Goal: Use online tool/utility: Use online tool/utility

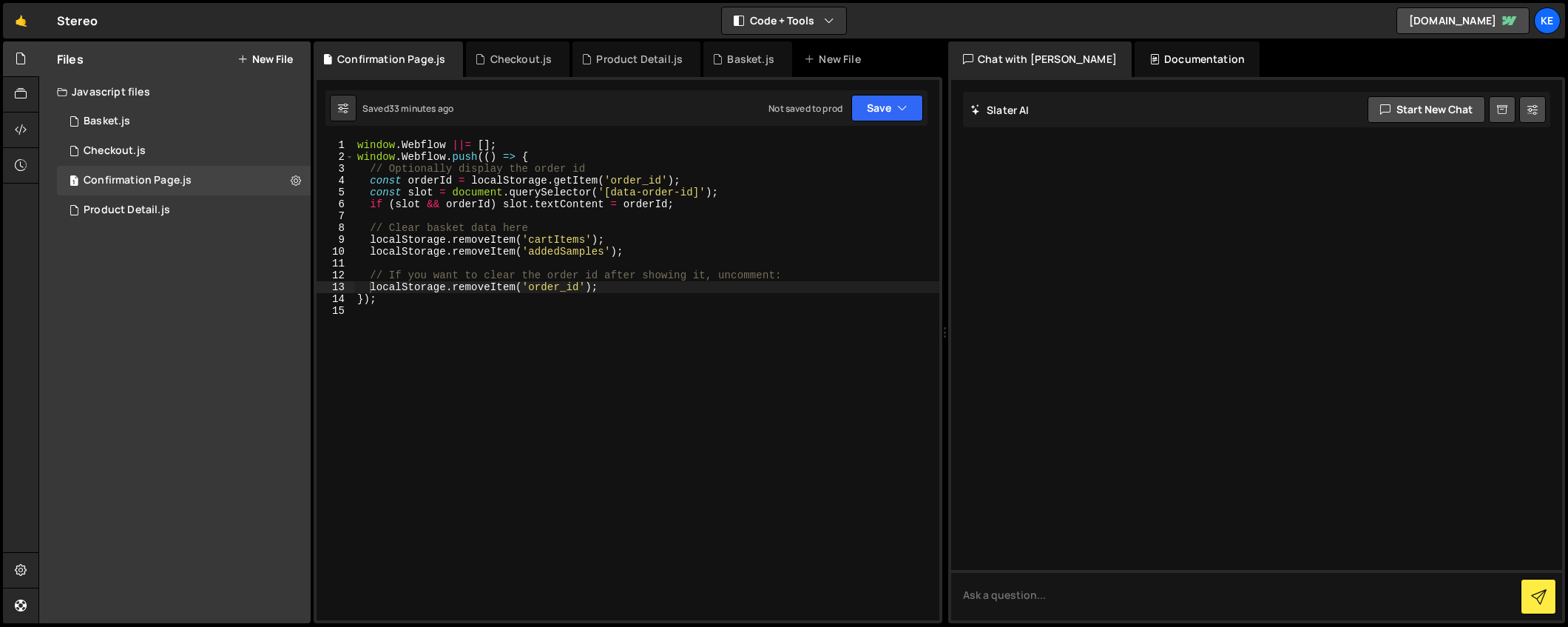
scroll to position [0, 2]
click at [141, 212] on div "Product Detail.js" at bounding box center [127, 210] width 87 height 14
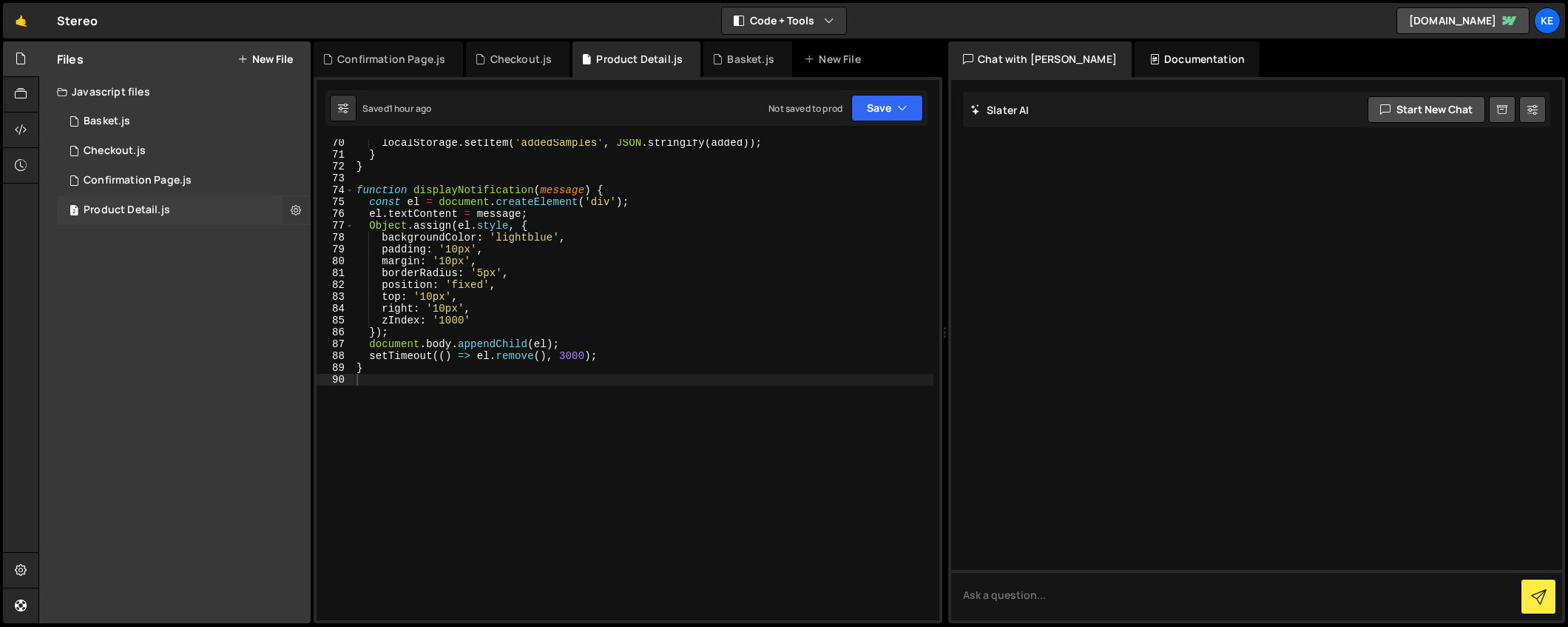
click at [292, 208] on icon at bounding box center [296, 210] width 11 height 14
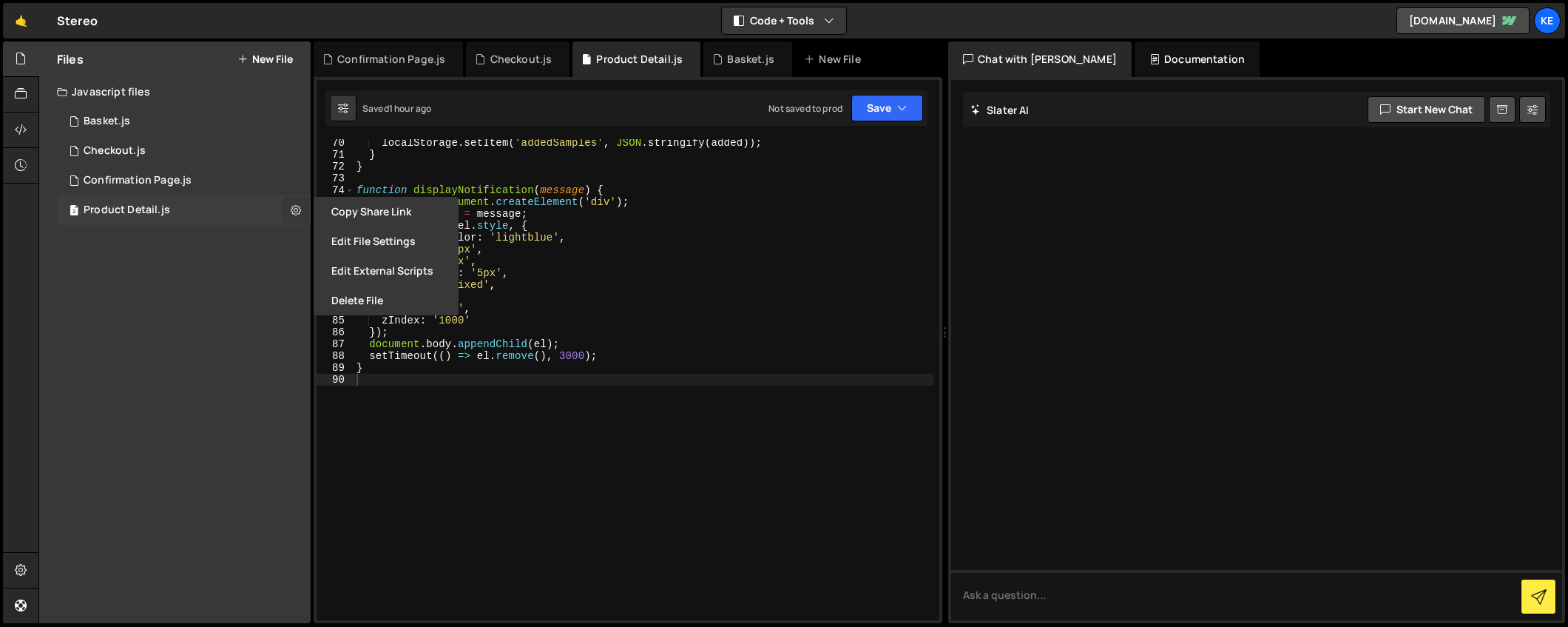
click at [292, 208] on icon at bounding box center [296, 210] width 11 height 14
click at [124, 212] on div "Product Detail.js" at bounding box center [127, 210] width 87 height 14
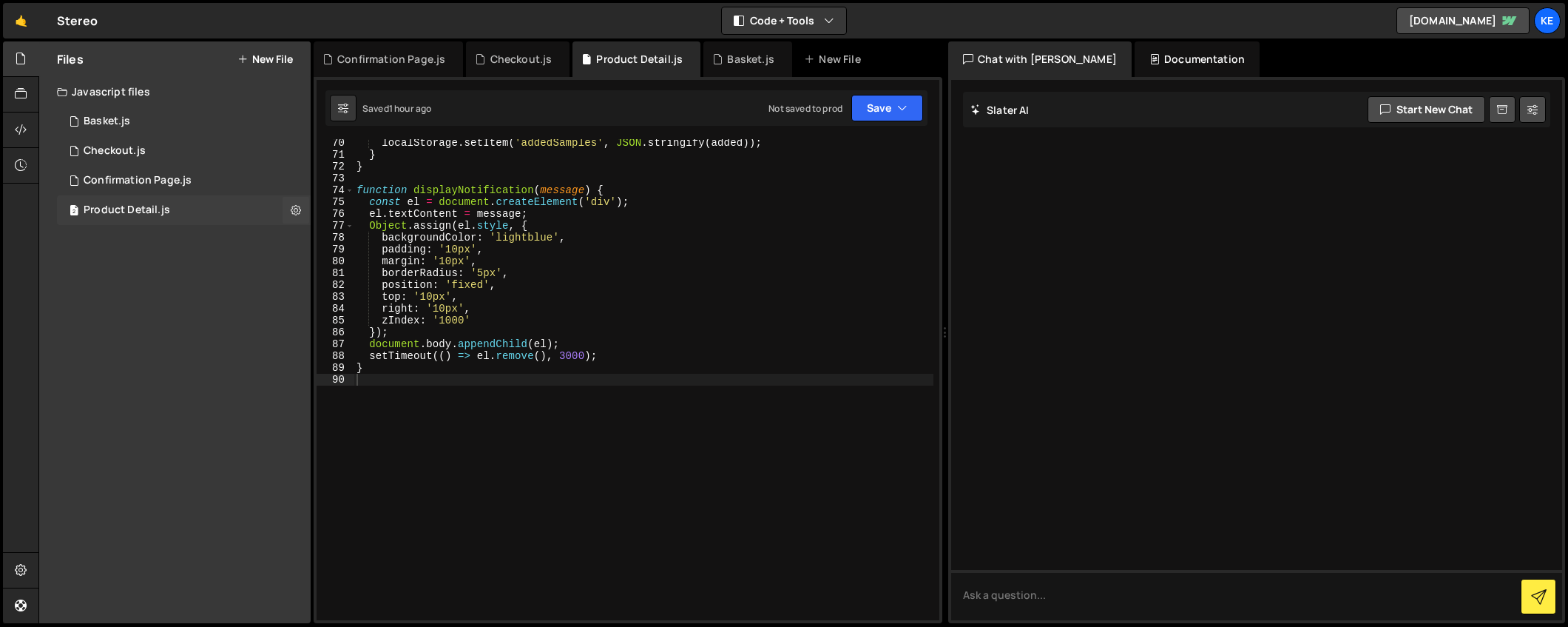
click at [70, 210] on span "2" at bounding box center [74, 212] width 9 height 12
click at [776, 58] on icon at bounding box center [781, 59] width 11 height 15
click at [553, 59] on icon at bounding box center [558, 59] width 11 height 15
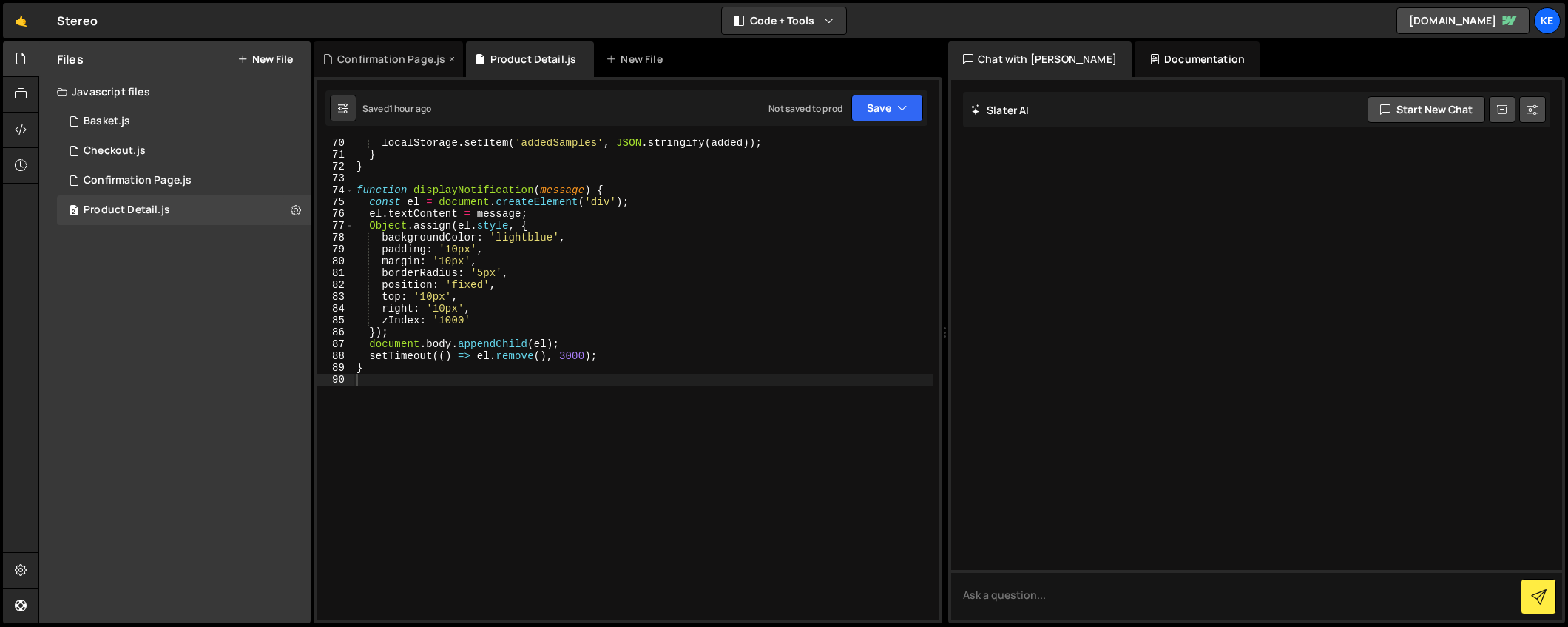
click at [450, 58] on icon at bounding box center [451, 59] width 11 height 15
click at [108, 176] on div "Confirmation Page.js" at bounding box center [138, 180] width 108 height 14
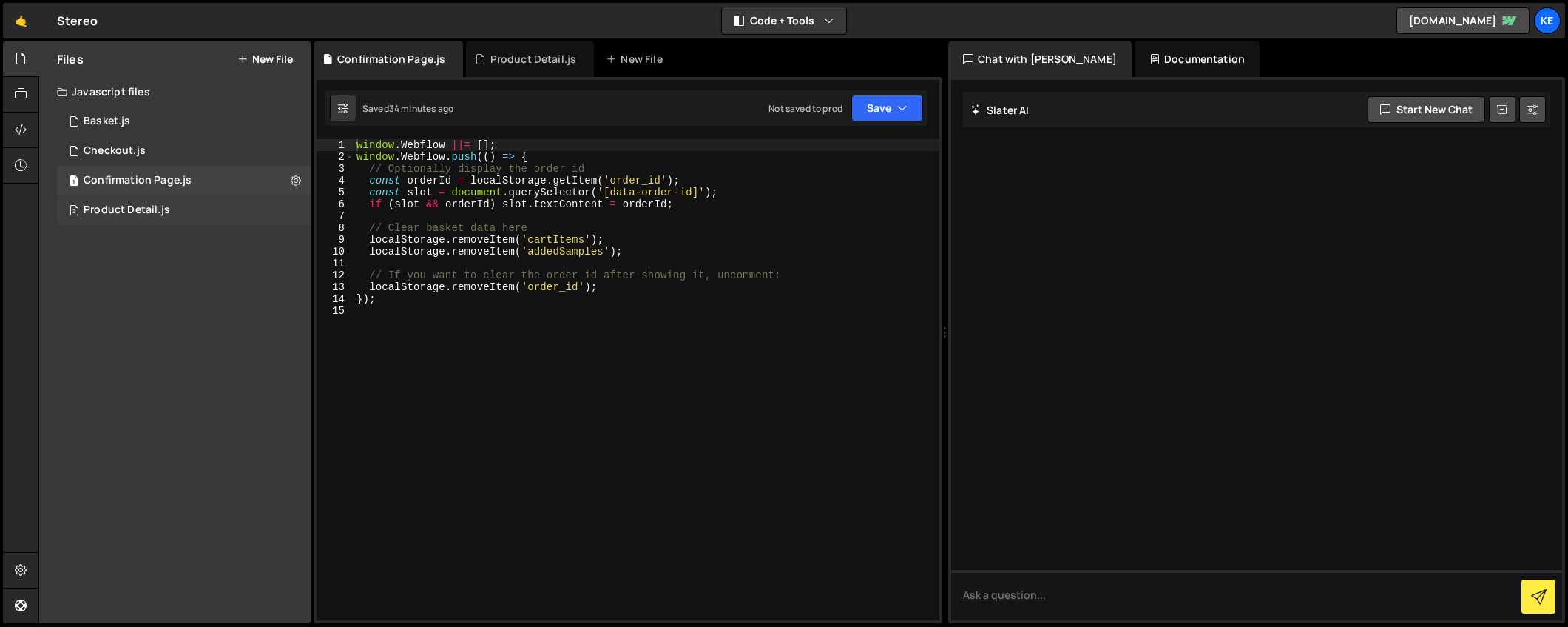
click at [108, 210] on div "Product Detail.js" at bounding box center [127, 210] width 87 height 14
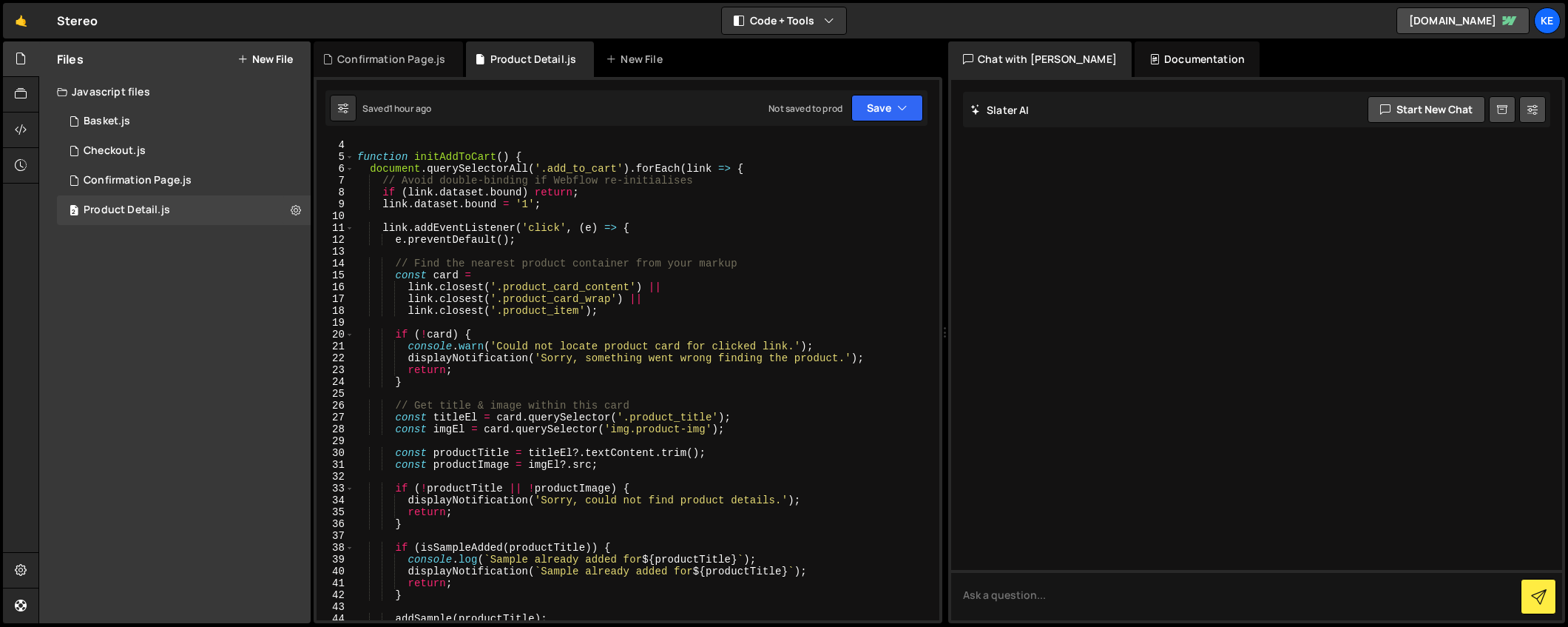
scroll to position [0, 0]
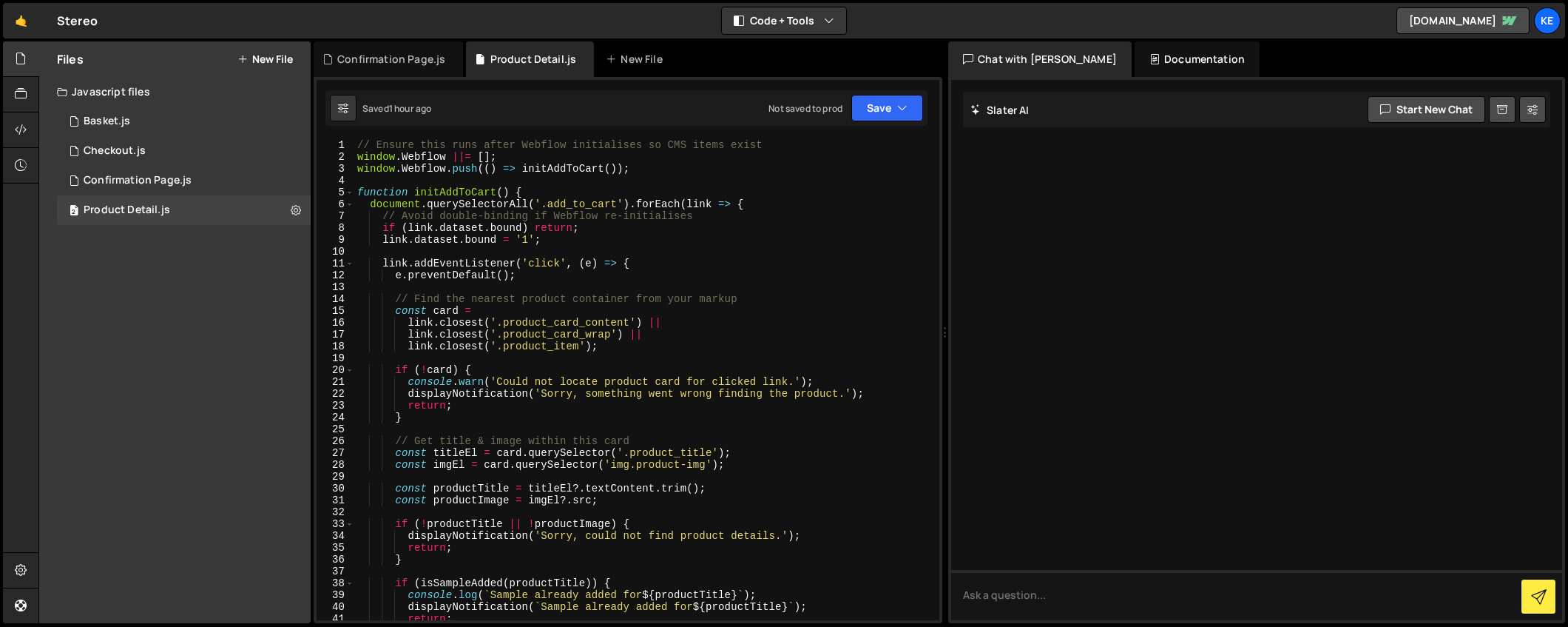
click at [352, 147] on div "1" at bounding box center [335, 145] width 37 height 12
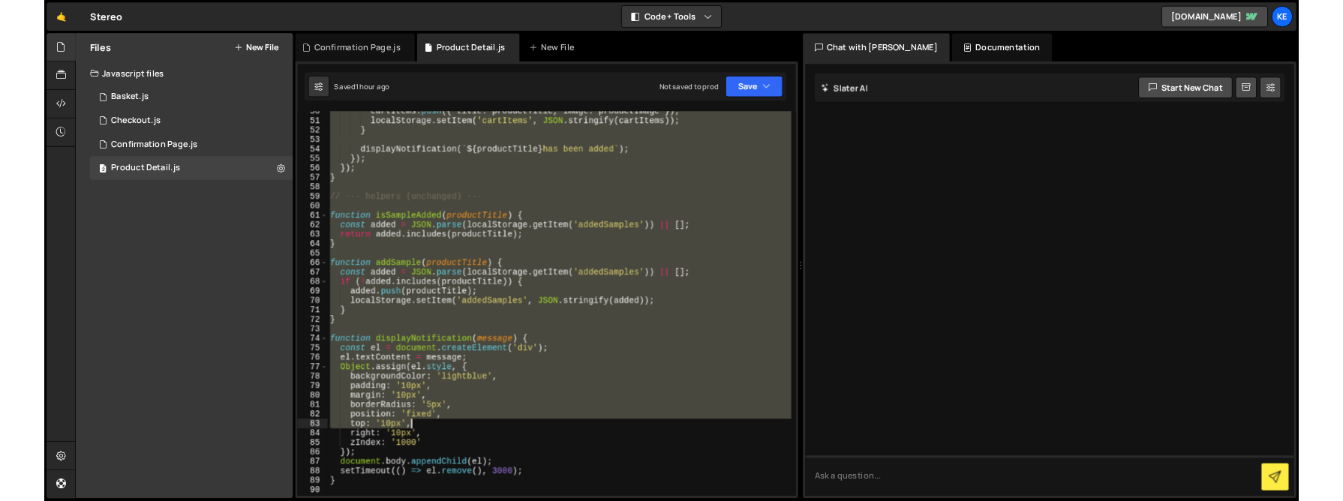
scroll to position [831, 0]
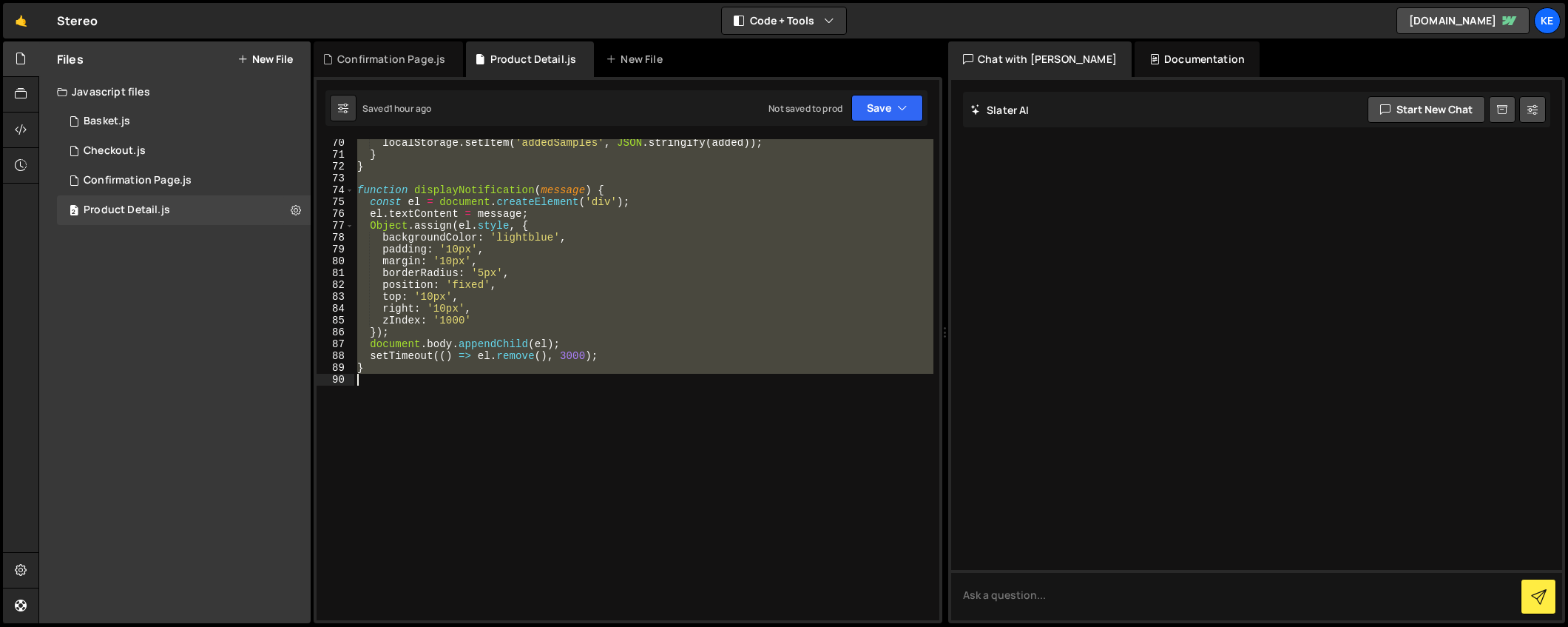
drag, startPoint x: 359, startPoint y: 146, endPoint x: 802, endPoint y: 539, distance: 592.2
click at [802, 539] on div "localStorage . setItem ( 'addedSamples' , JSON . stringify ( added )) ; } } fun…" at bounding box center [644, 389] width 579 height 505
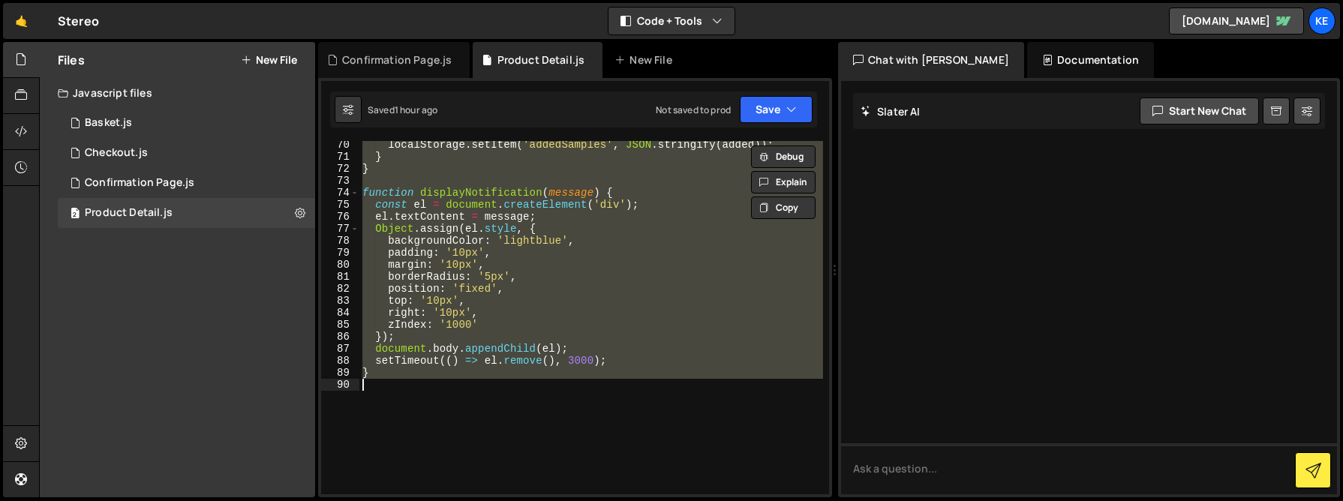
scroll to position [891, 0]
paste textarea
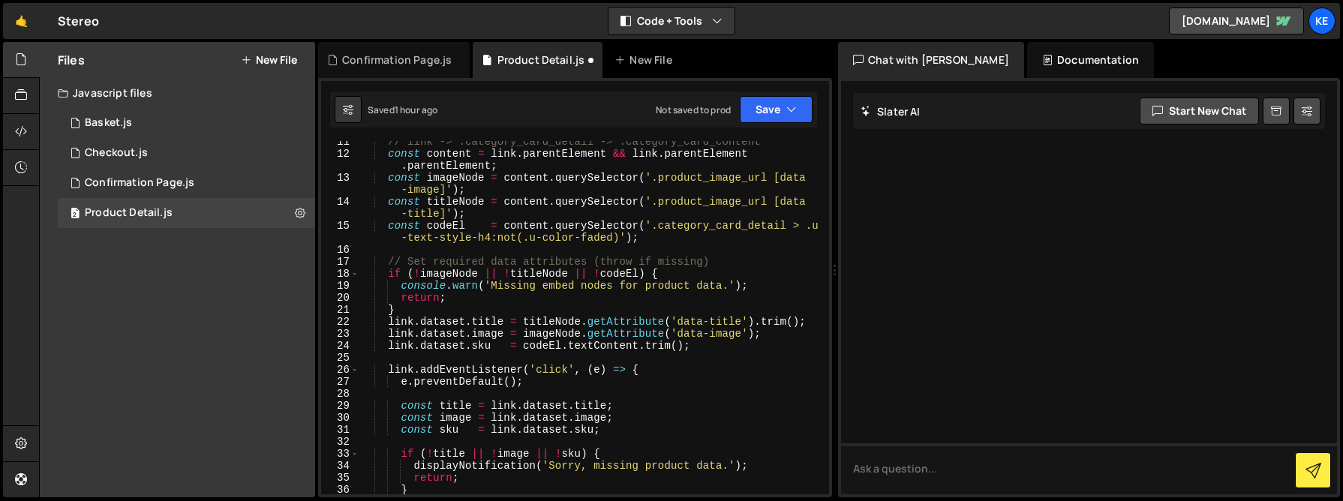
scroll to position [0, 0]
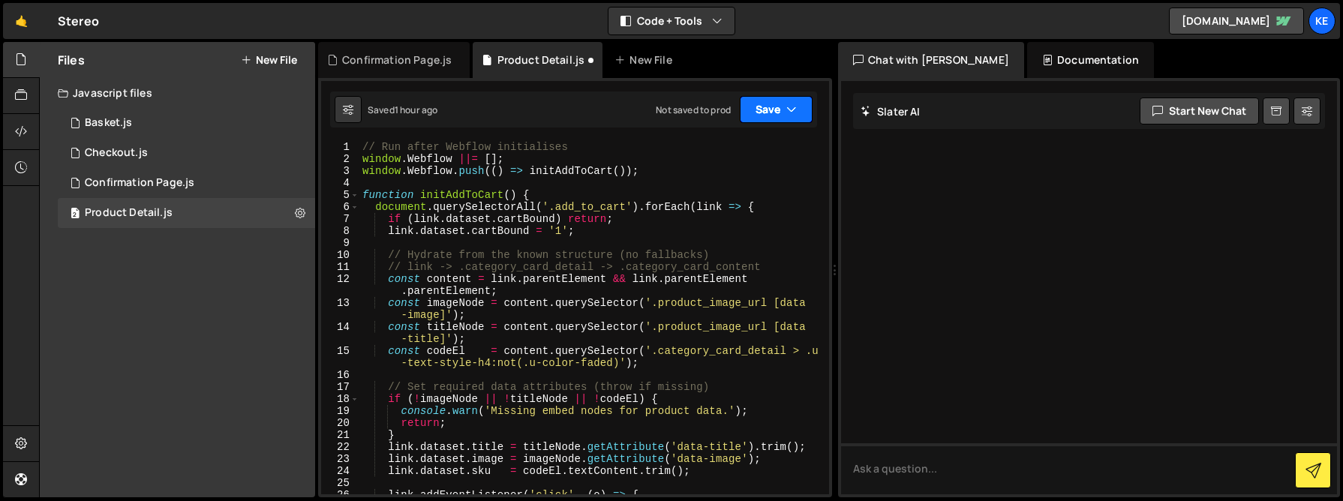
click at [773, 115] on button "Save" at bounding box center [776, 109] width 73 height 27
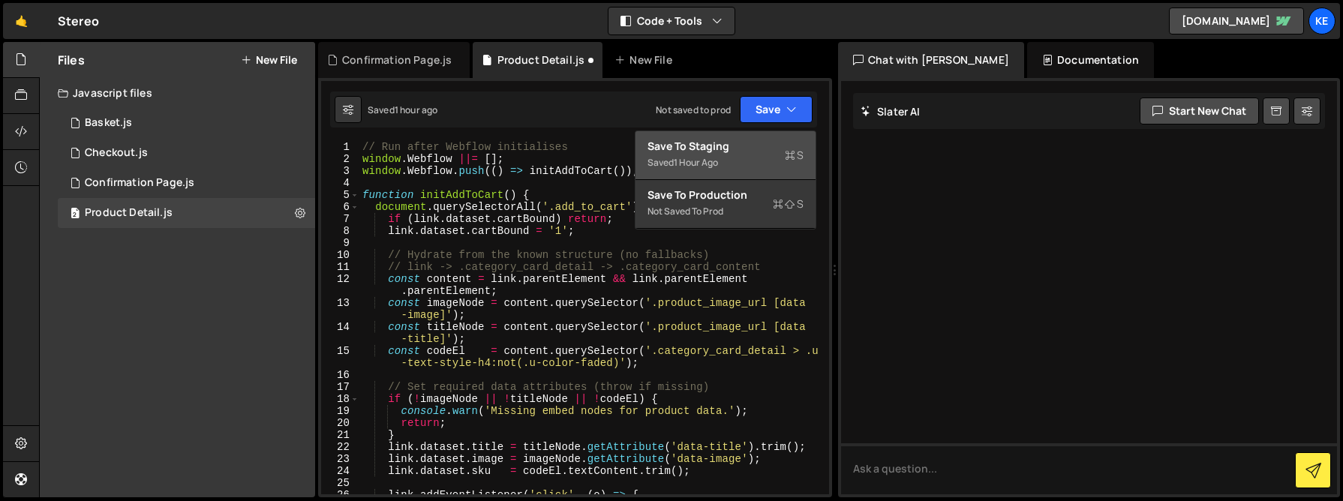
click at [718, 149] on div "Save to Staging S" at bounding box center [726, 146] width 156 height 15
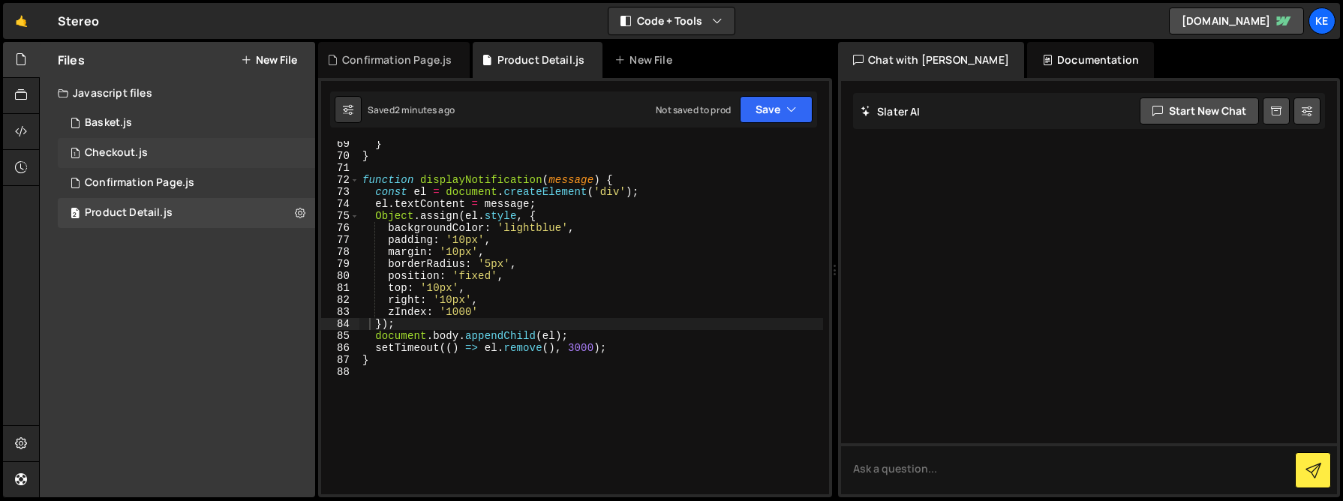
click at [113, 149] on div "Checkout.js" at bounding box center [116, 153] width 63 height 14
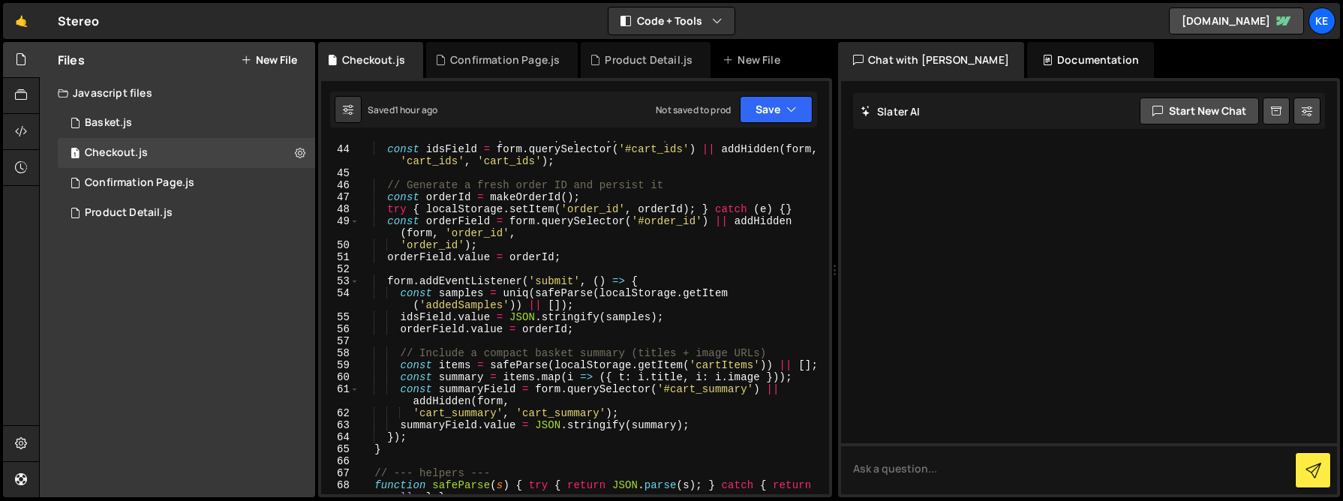
scroll to position [511, 0]
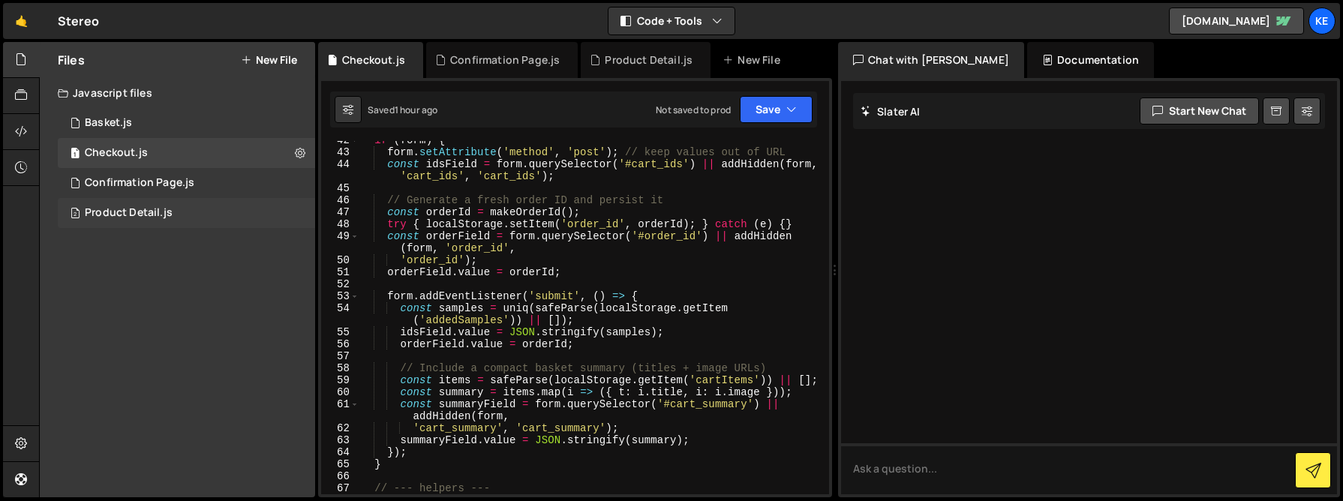
click at [123, 215] on div "Product Detail.js" at bounding box center [129, 213] width 88 height 14
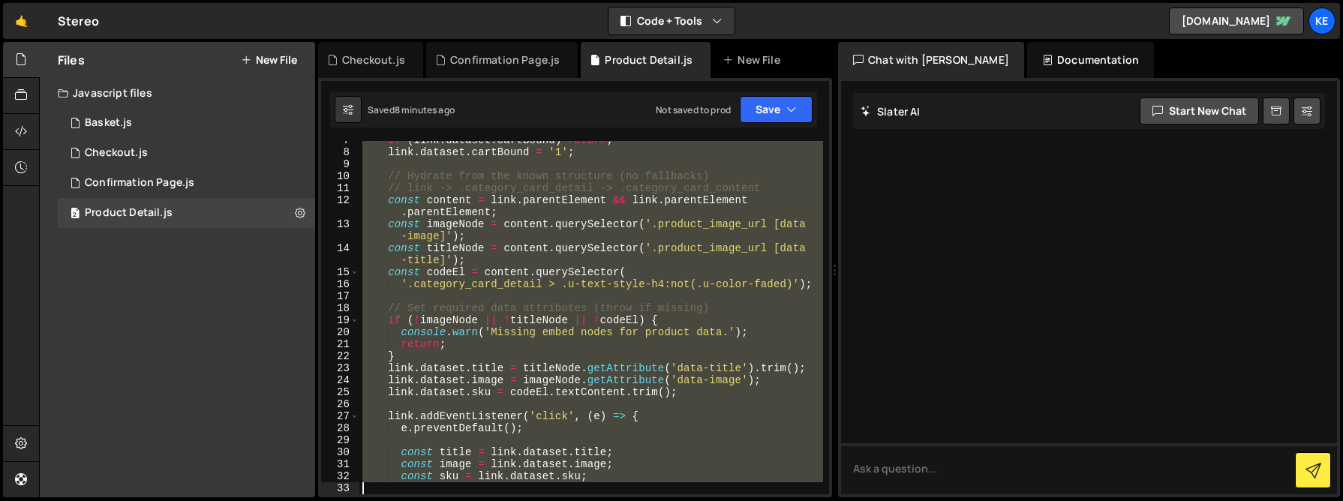
scroll to position [739, 0]
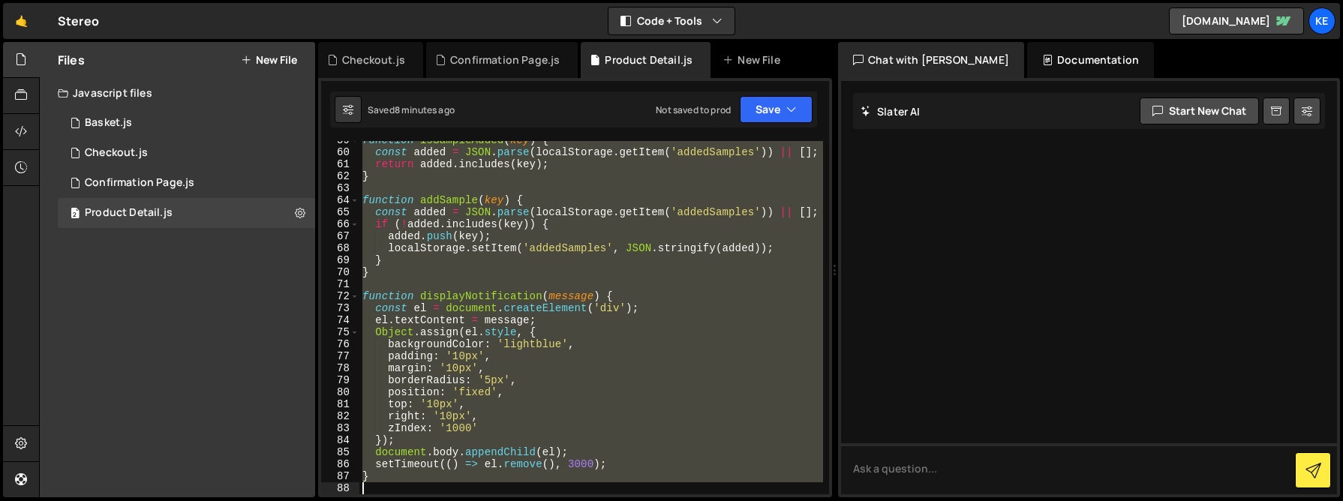
drag, startPoint x: 360, startPoint y: 145, endPoint x: 772, endPoint y: 567, distance: 589.6
click at [772, 501] on html "Projects [GEOGRAPHIC_DATA] Blog Ke Projects Your Teams Account Upgrade Logout" at bounding box center [671, 250] width 1343 height 501
type textarea "}"
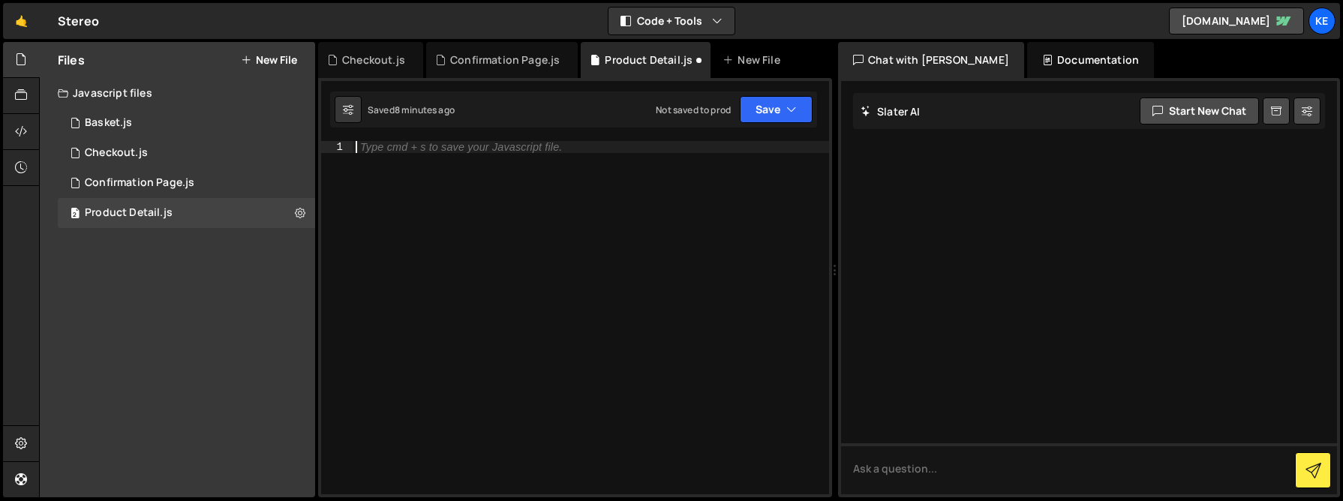
paste textarea "}"
type textarea "}"
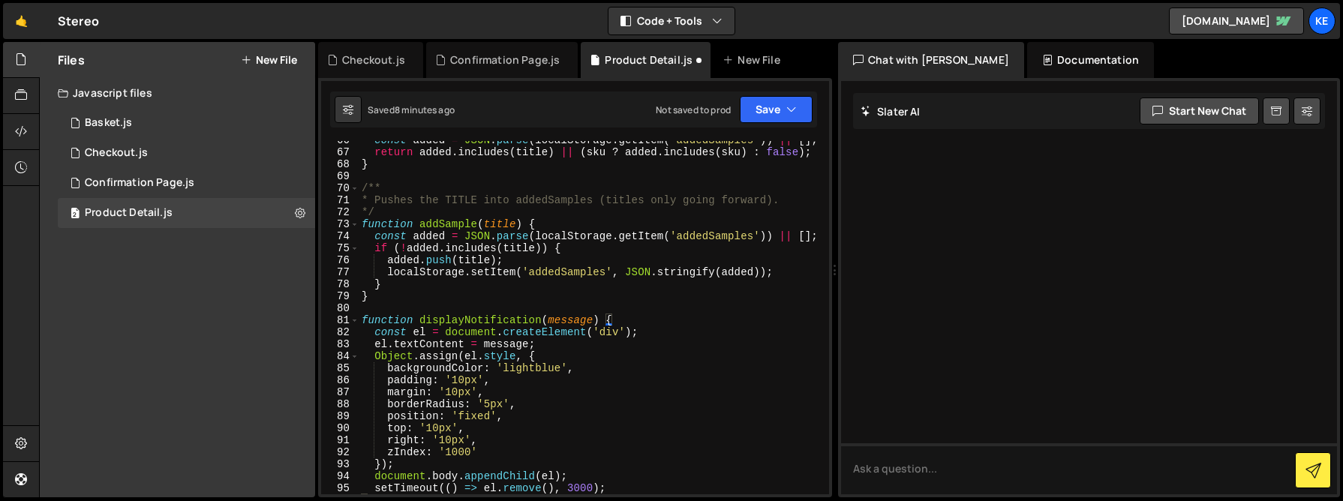
scroll to position [1114, 0]
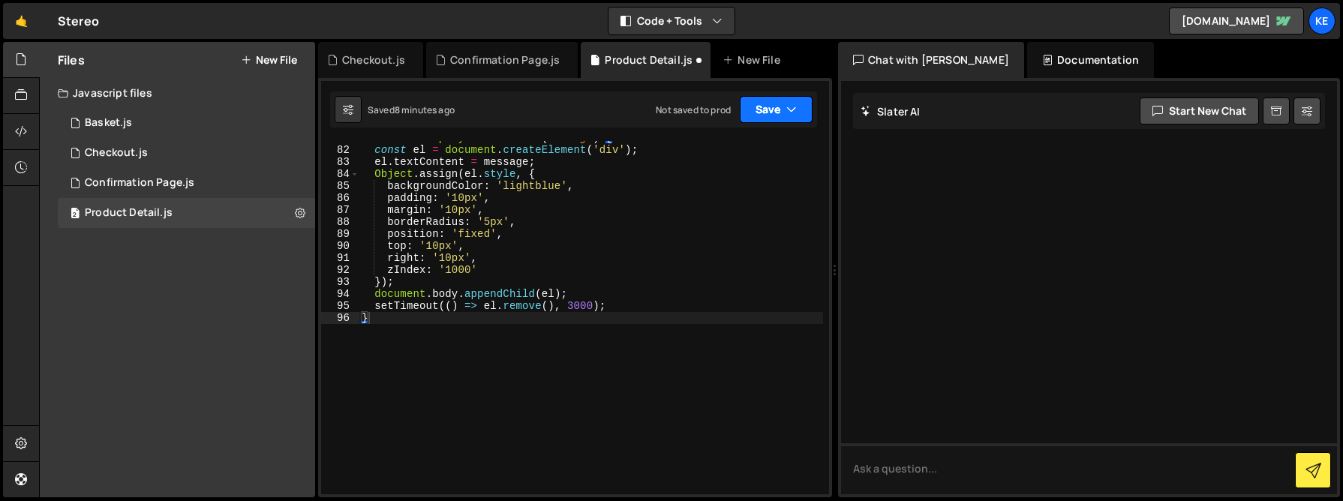
click at [759, 105] on button "Save" at bounding box center [776, 109] width 73 height 27
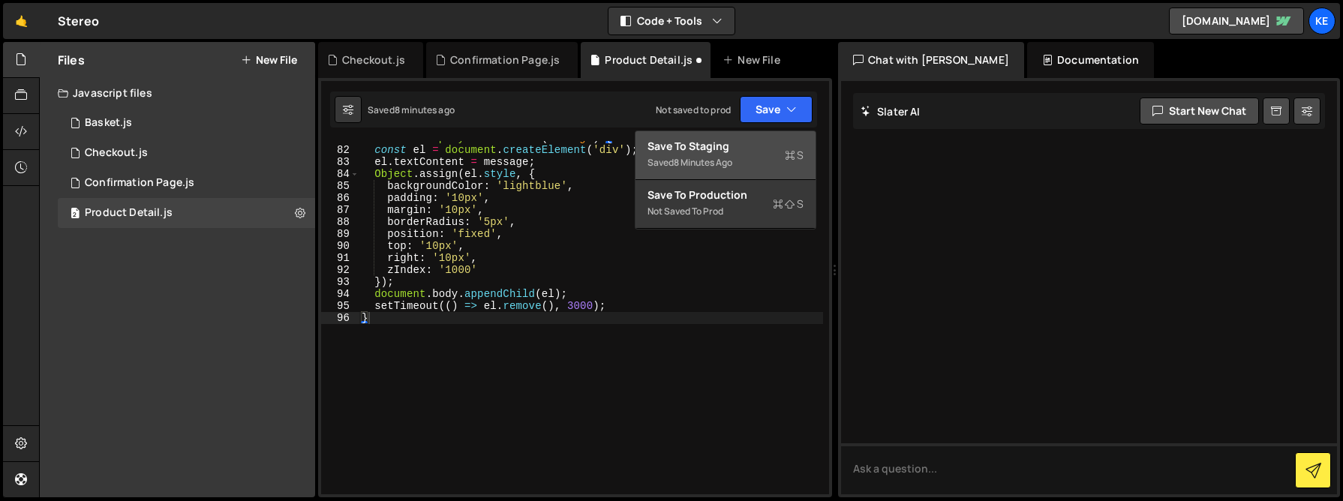
click at [707, 154] on div "Saved 8 minutes ago" at bounding box center [726, 163] width 156 height 18
